Goal: Check status: Check status

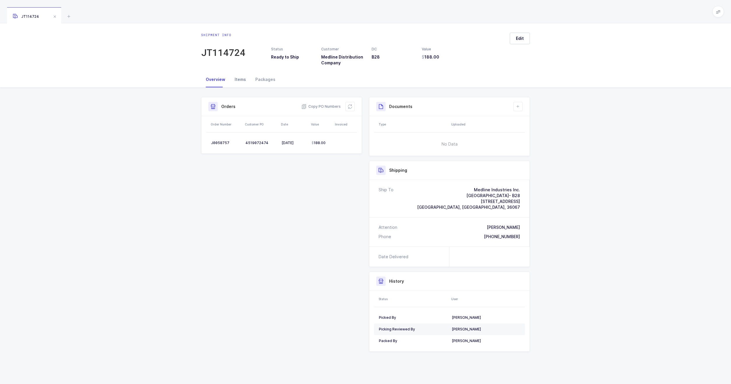
click at [239, 80] on div "Items" at bounding box center [240, 80] width 21 height 16
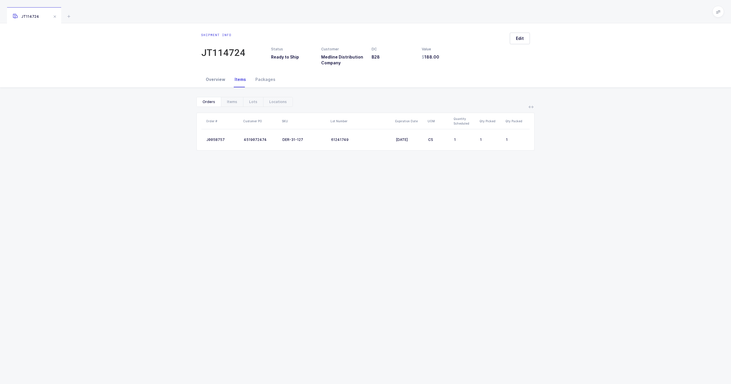
click at [211, 81] on div "Overview" at bounding box center [215, 80] width 29 height 16
